Goal: Information Seeking & Learning: Learn about a topic

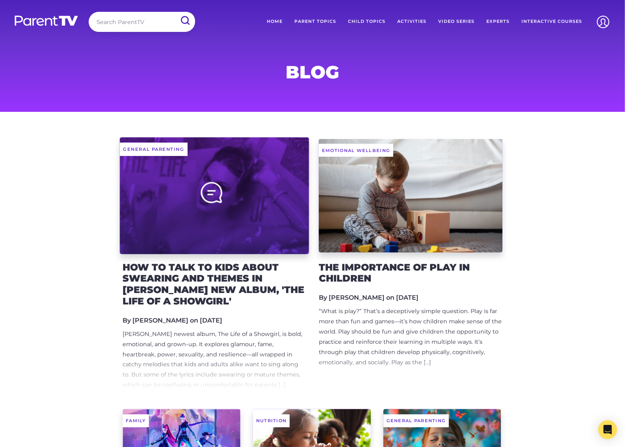
click at [223, 169] on div at bounding box center [214, 195] width 189 height 117
